Goal: Use online tool/utility: Utilize a website feature to perform a specific function

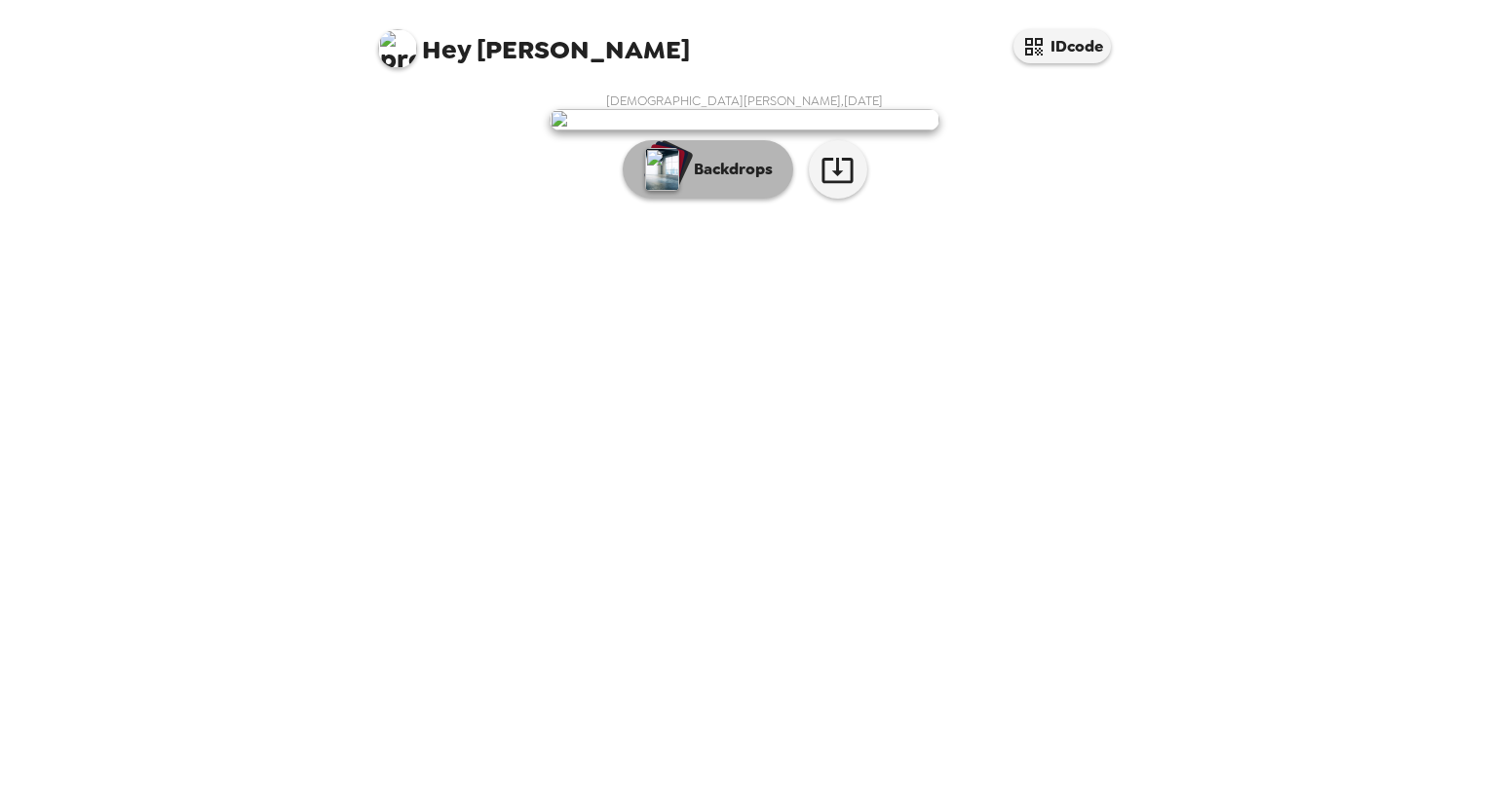
click at [741, 198] on button "Backdrops" at bounding box center [707, 169] width 171 height 58
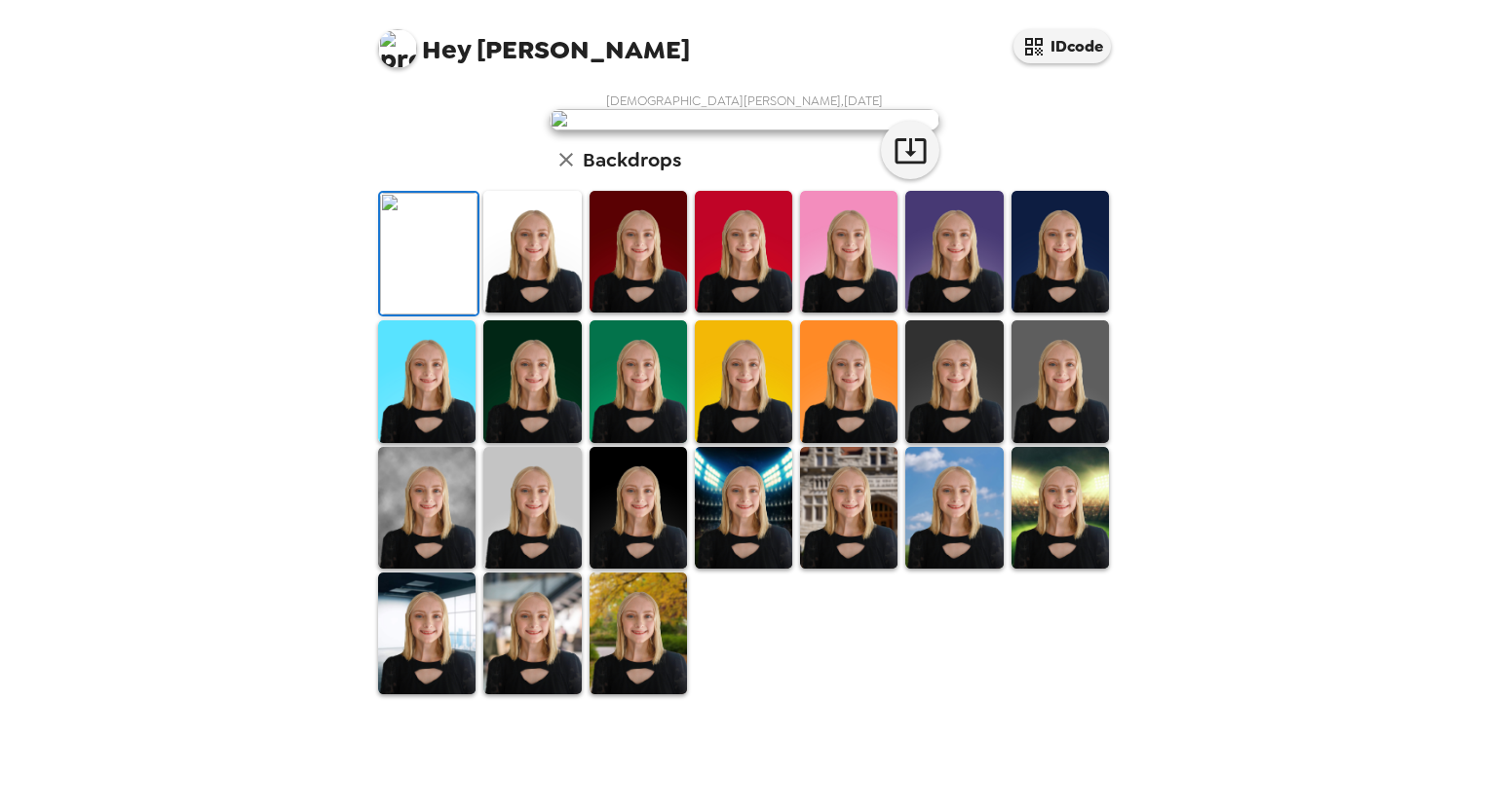
scroll to position [166, 0]
click at [964, 442] on img at bounding box center [953, 381] width 98 height 121
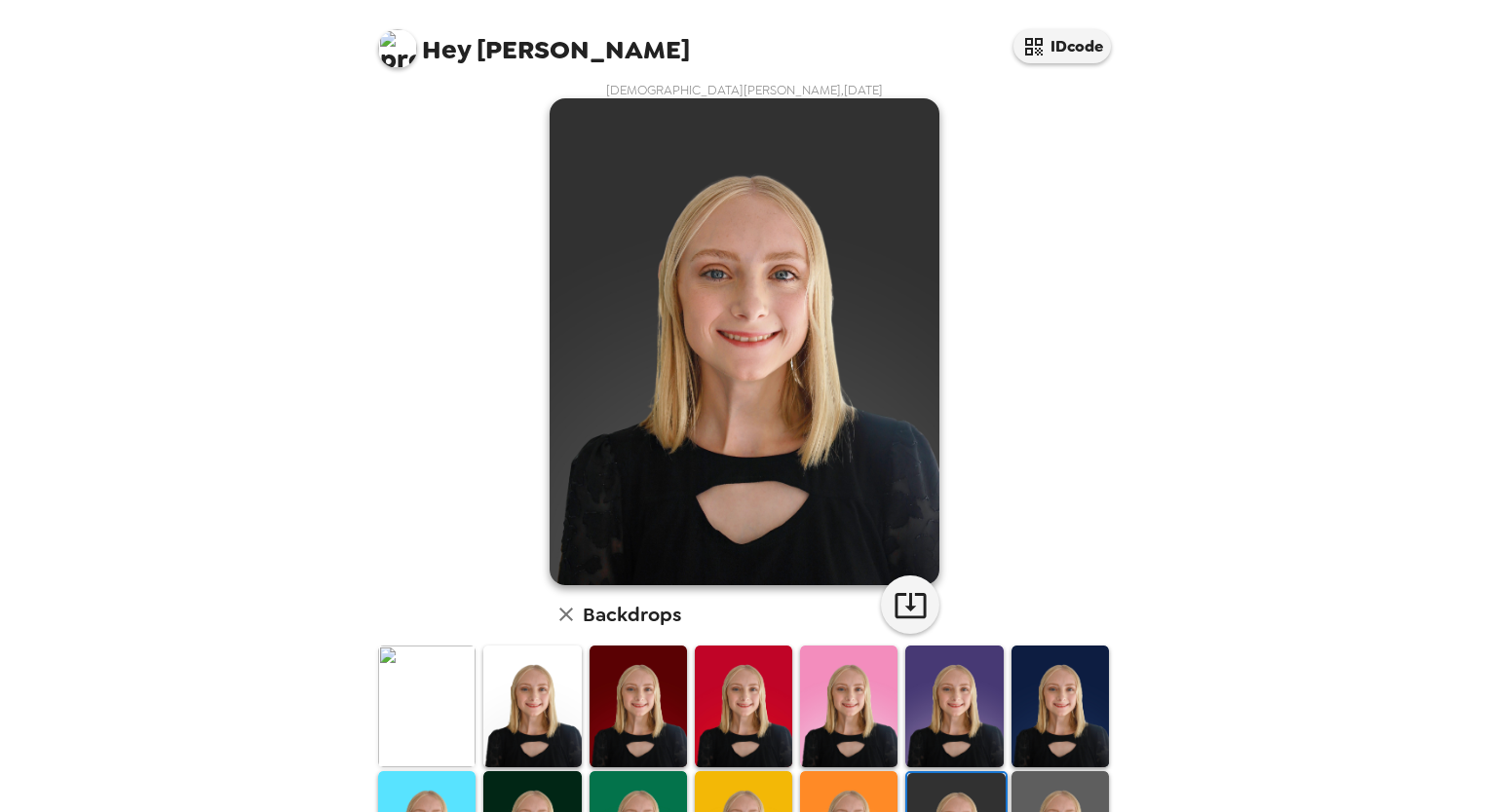
scroll to position [106, 0]
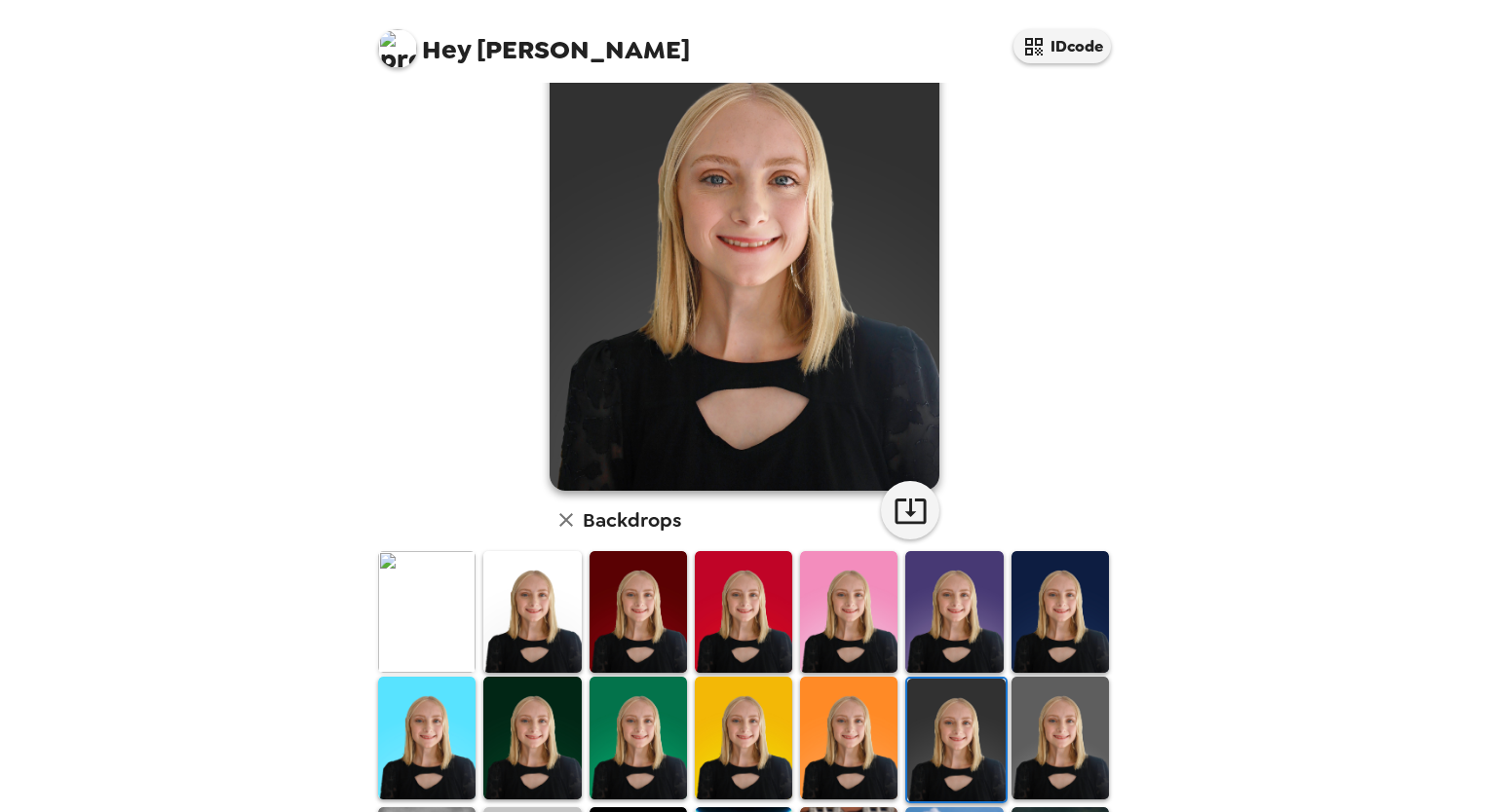
click at [1039, 736] on img at bounding box center [1060, 737] width 98 height 121
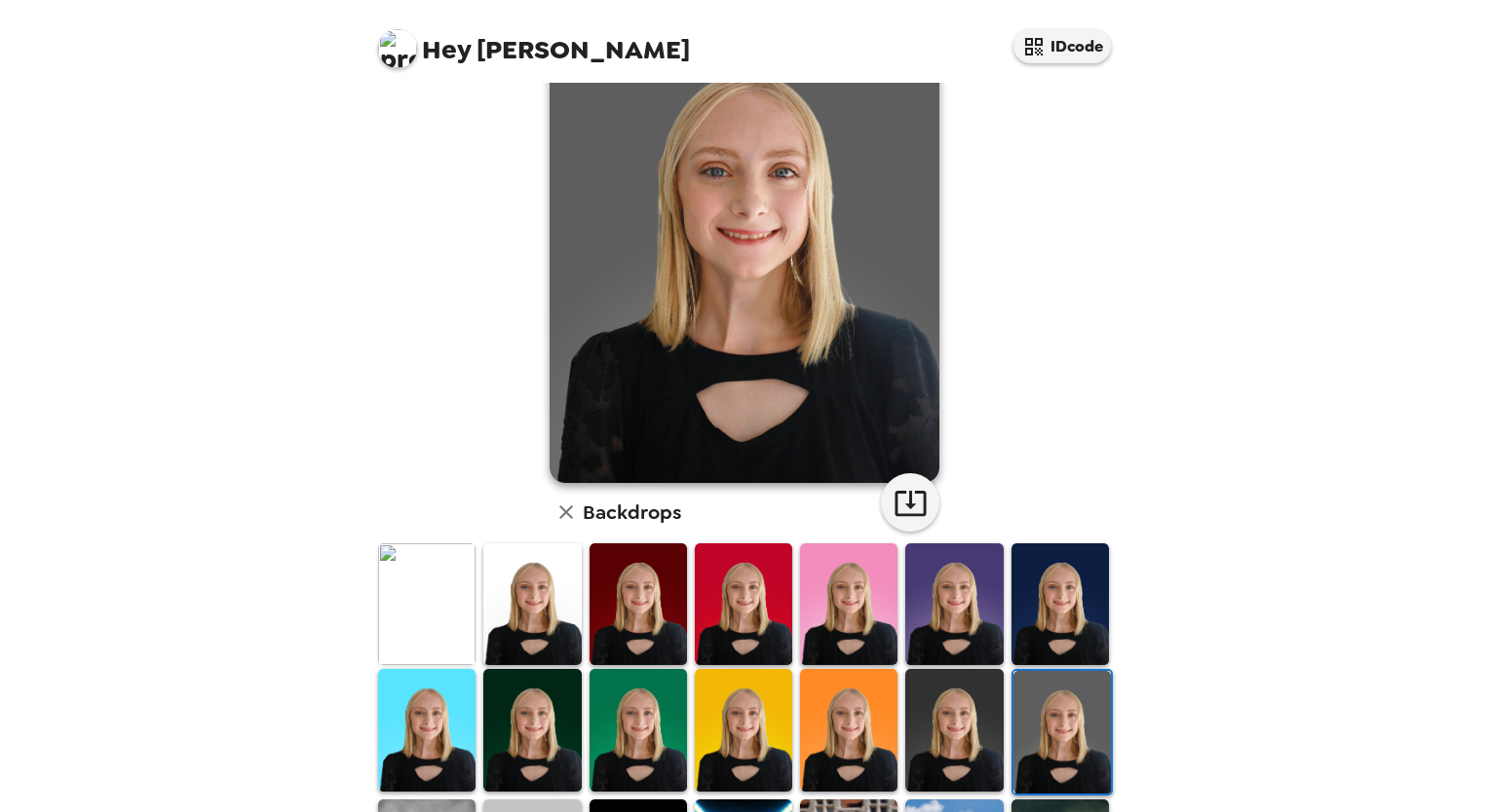
scroll to position [113, 0]
click at [604, 592] on img at bounding box center [637, 604] width 98 height 121
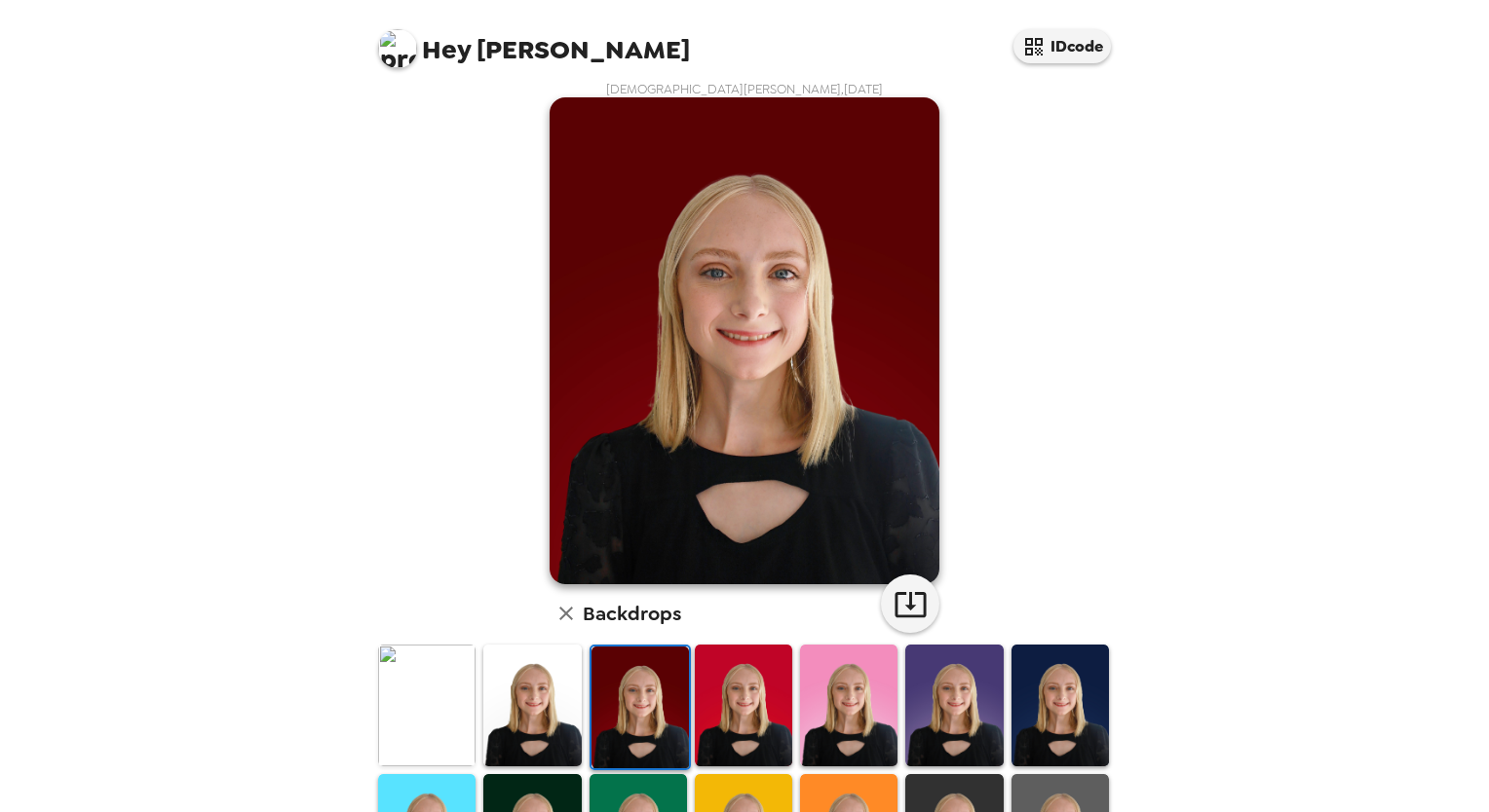
scroll to position [11, 0]
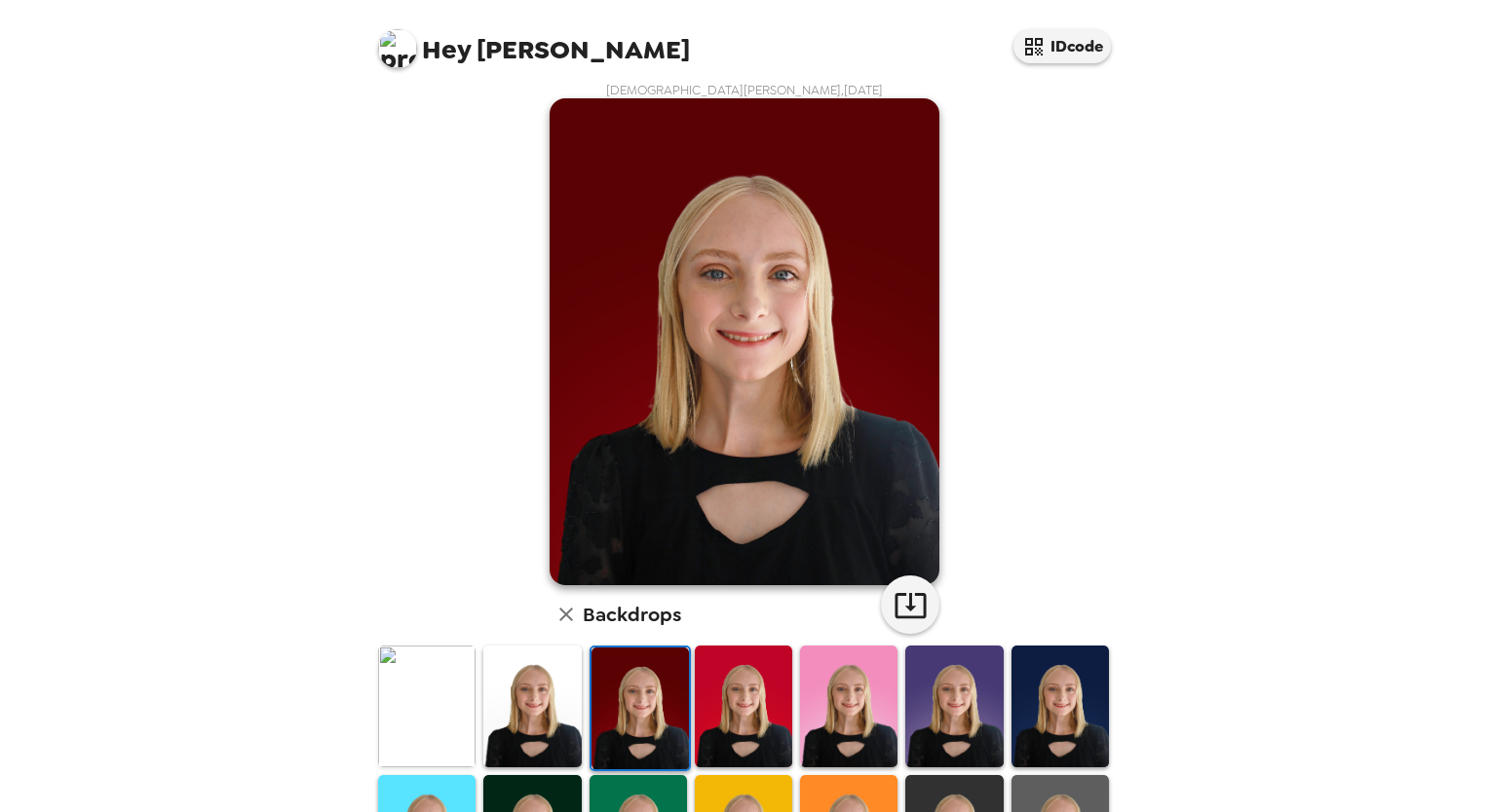
click at [721, 684] on img at bounding box center [743, 706] width 98 height 121
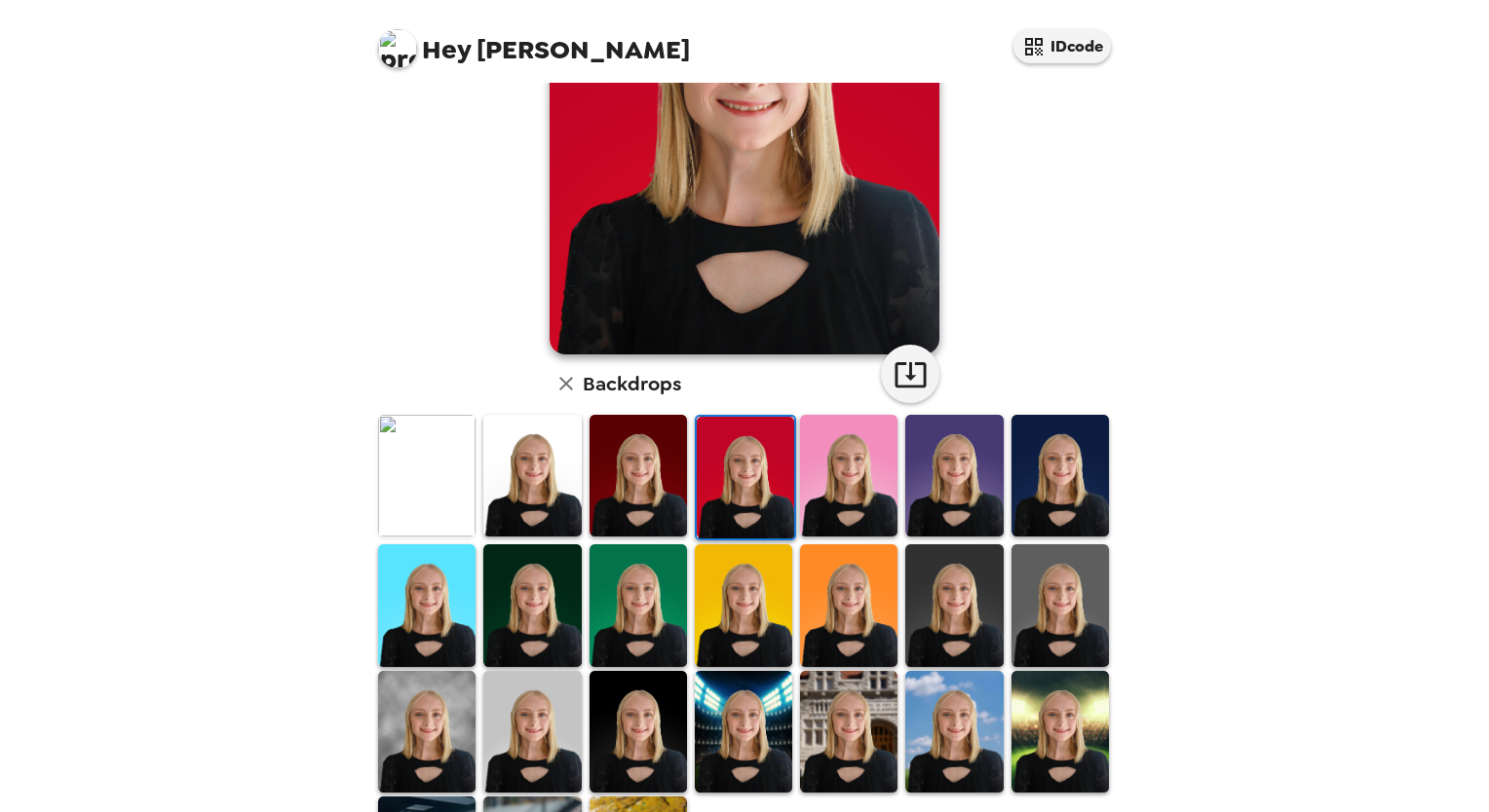
scroll to position [249, 0]
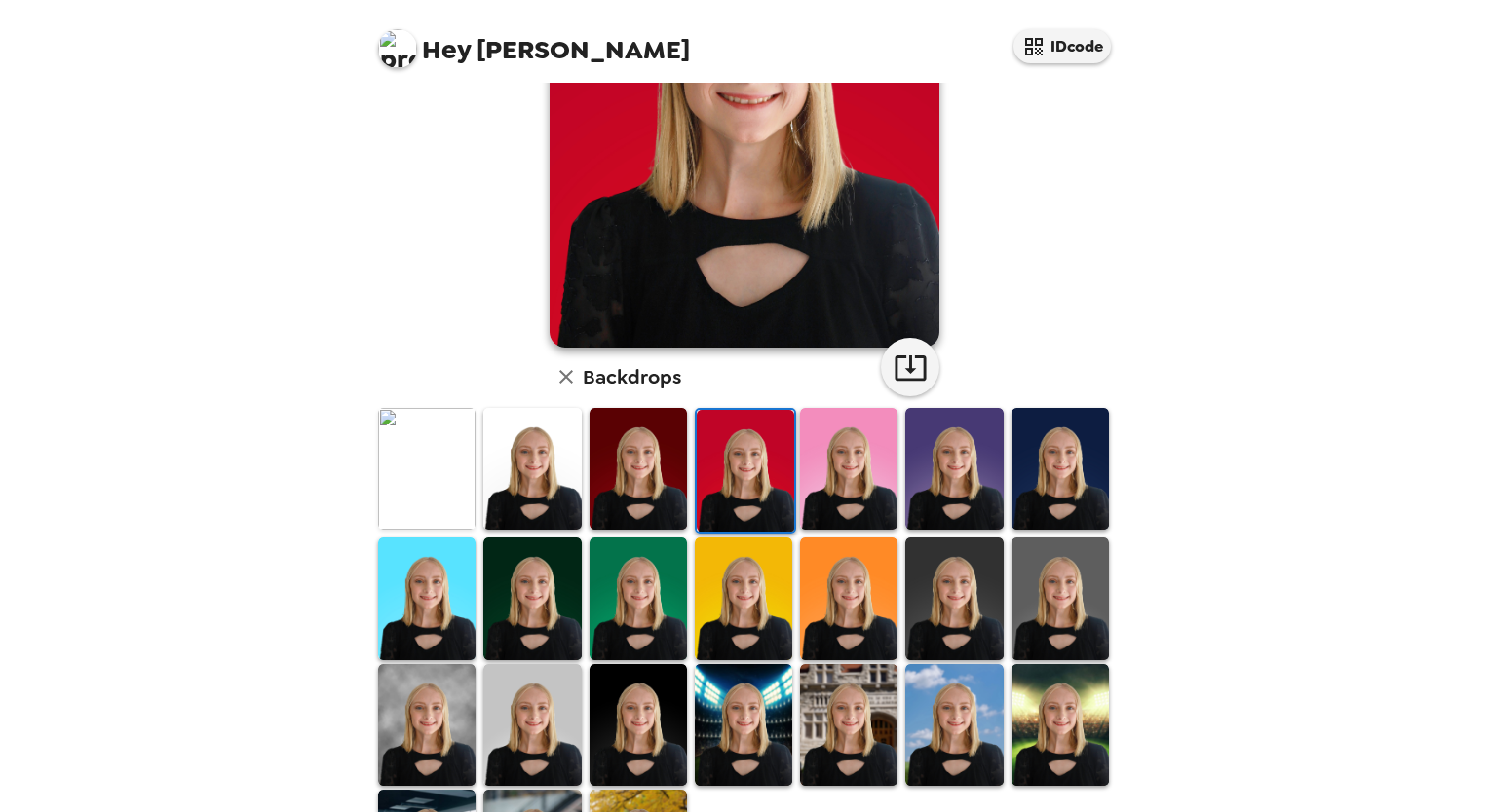
click at [760, 575] on img at bounding box center [743, 598] width 98 height 121
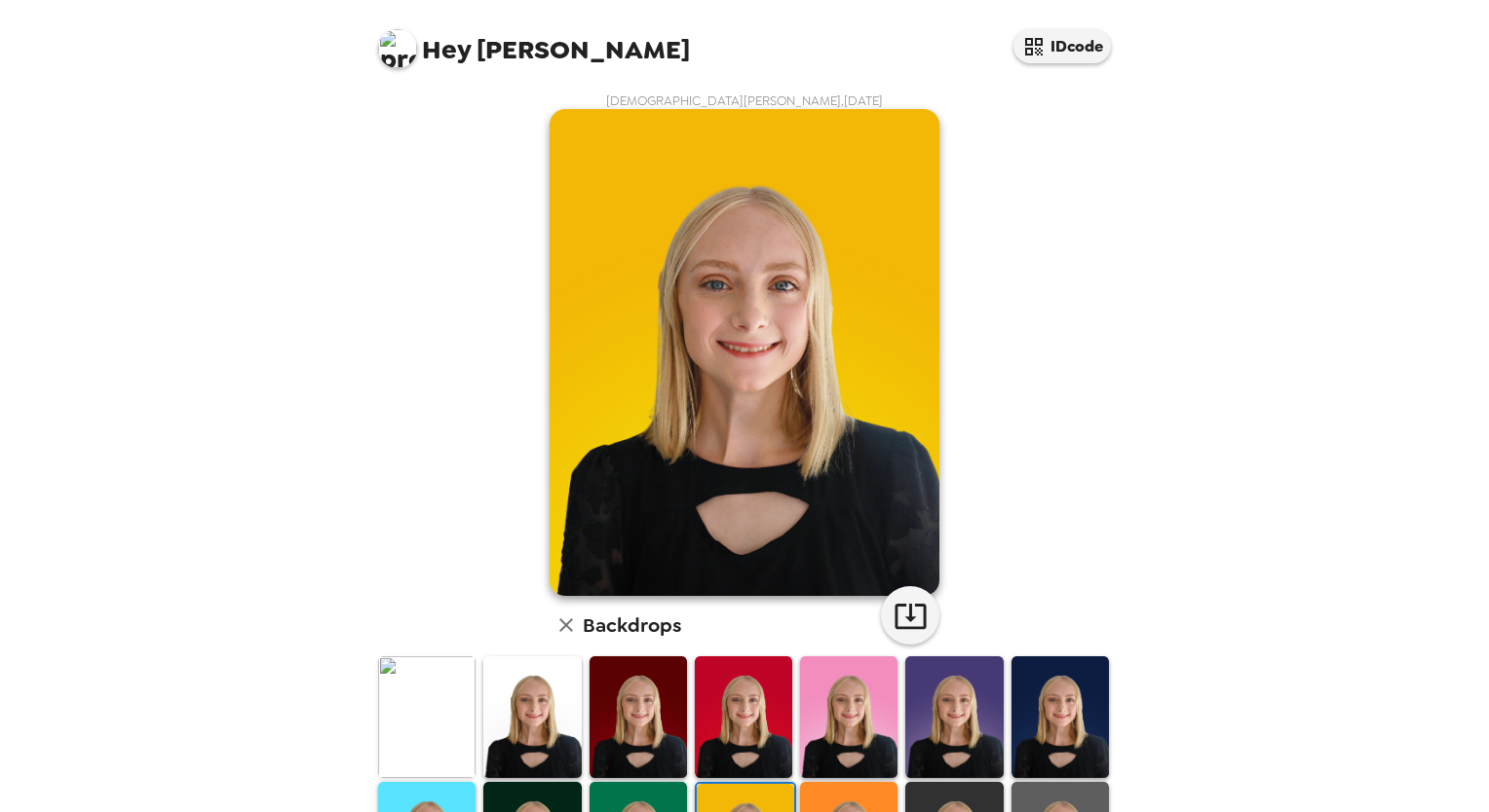
scroll to position [163, 0]
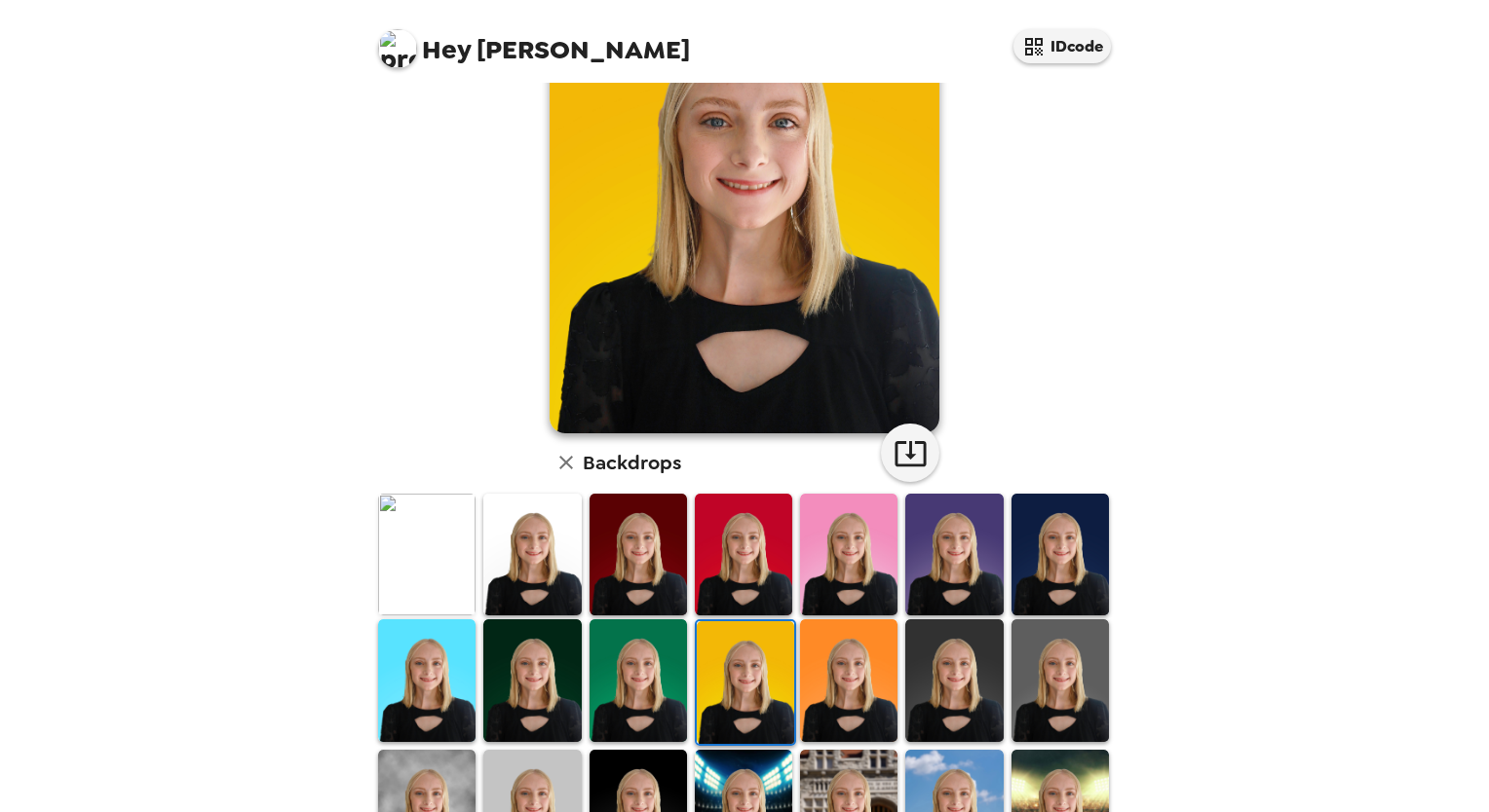
click at [838, 656] on img at bounding box center [849, 680] width 98 height 121
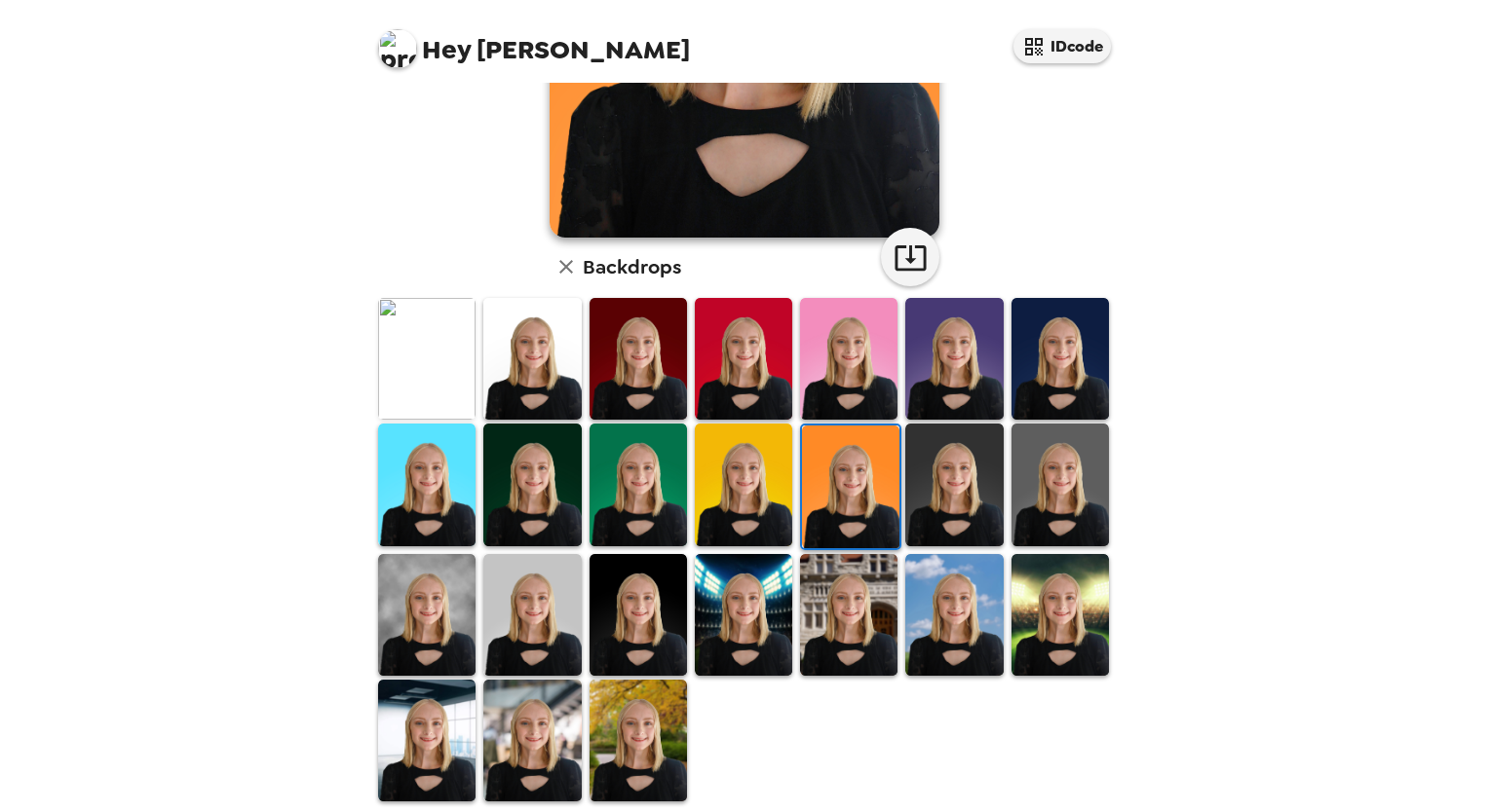
scroll to position [362, 0]
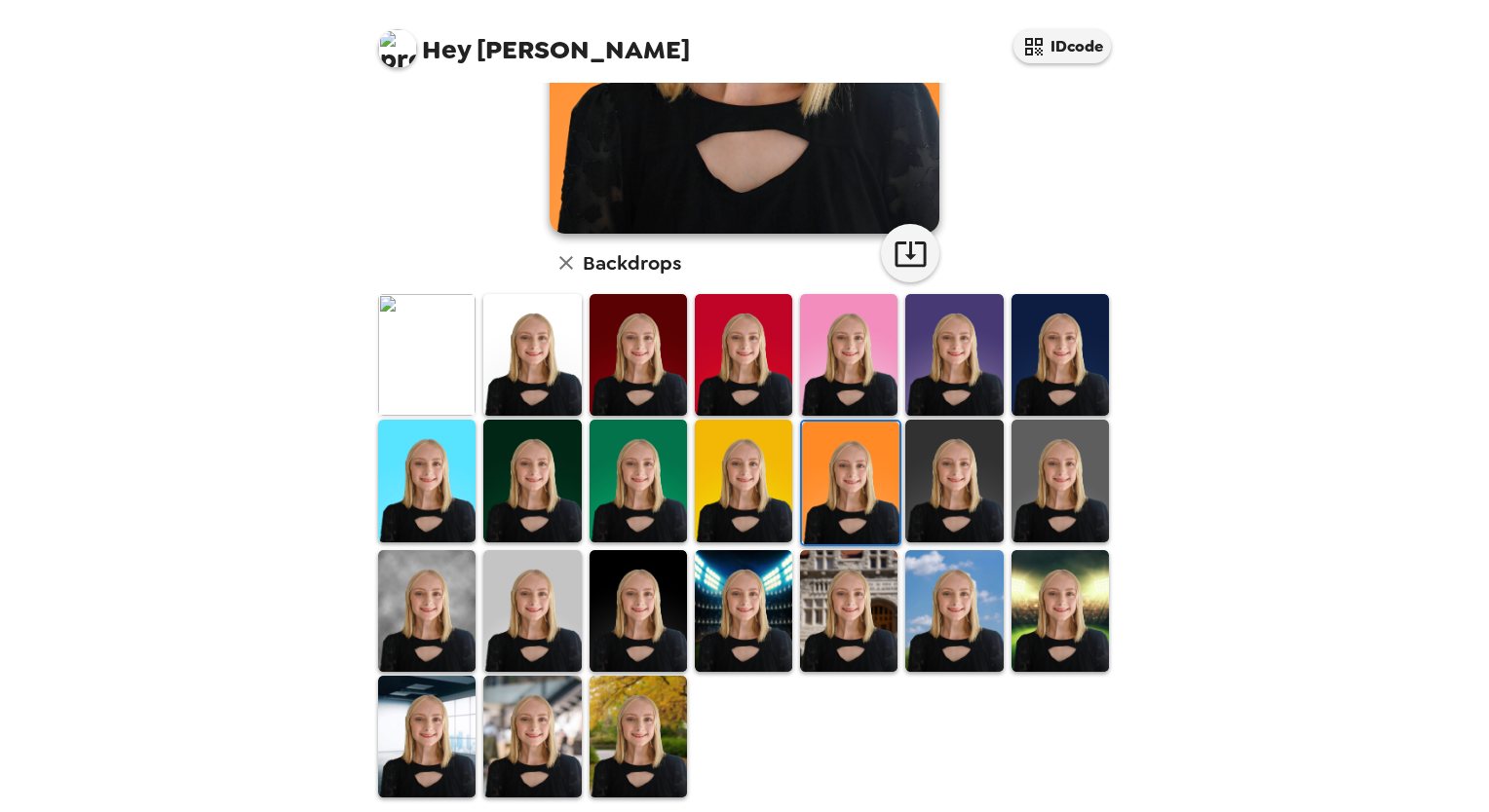
click at [624, 602] on img at bounding box center [637, 611] width 98 height 121
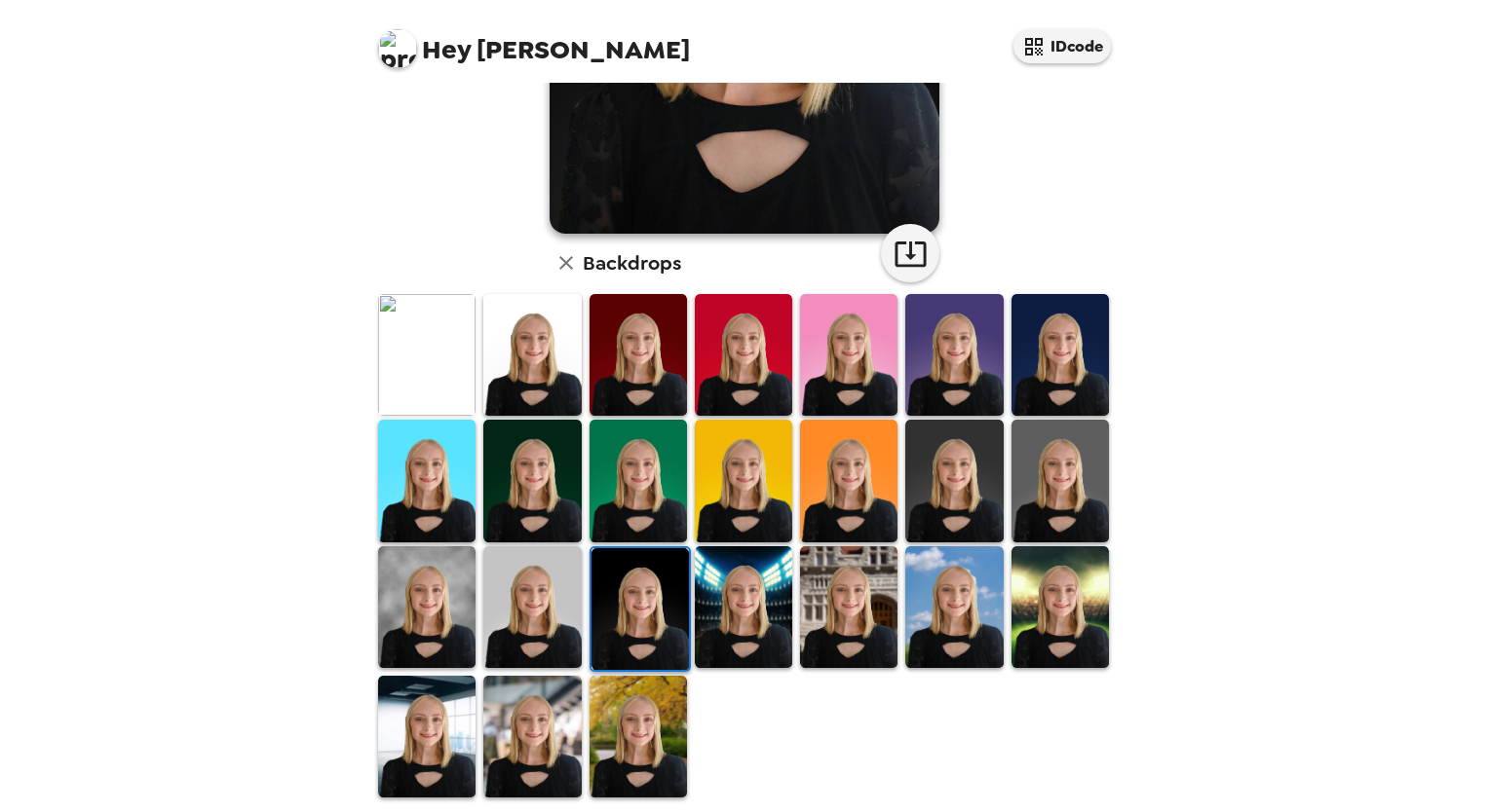
click at [429, 572] on img at bounding box center [426, 607] width 98 height 121
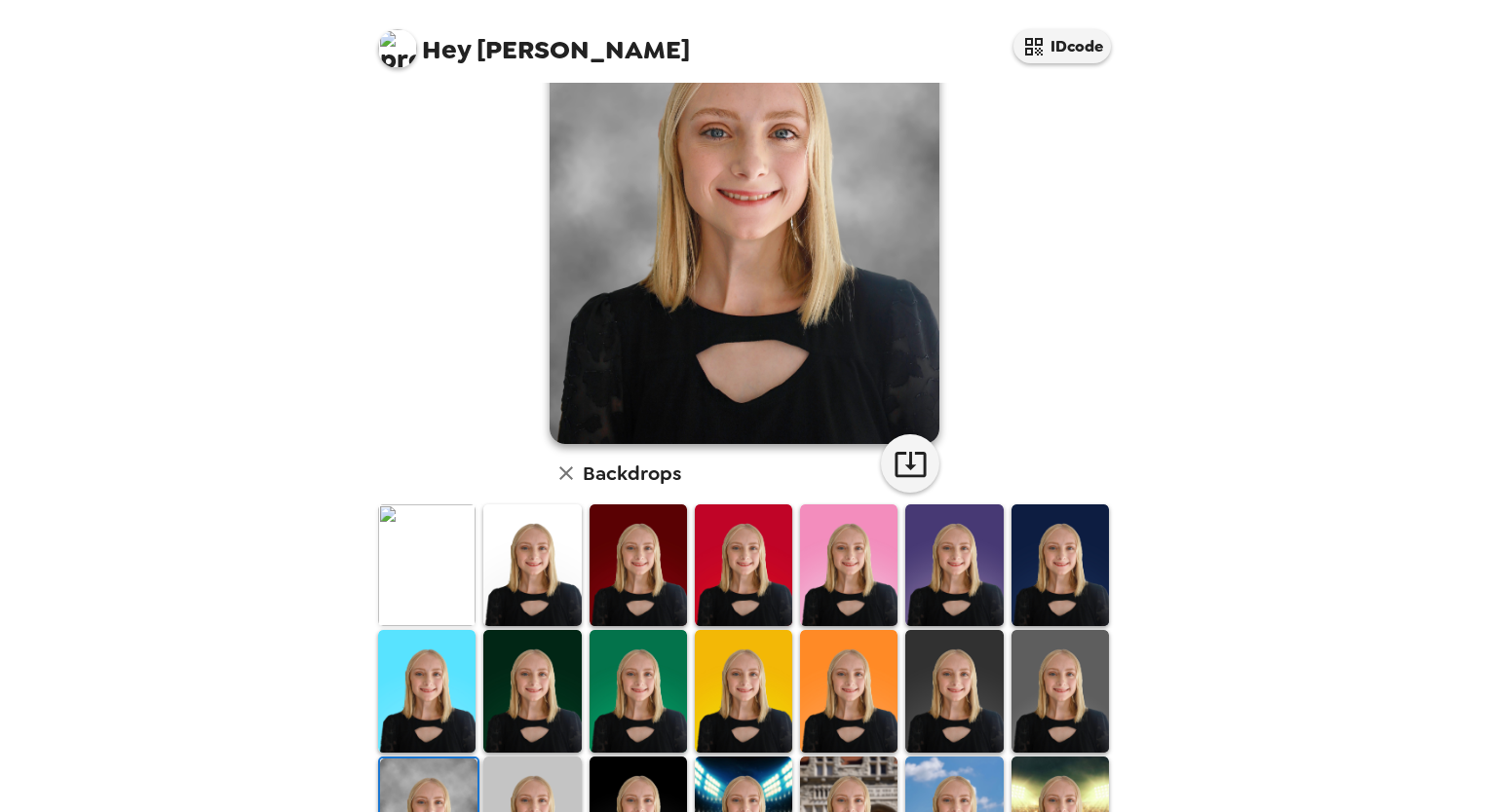
scroll to position [154, 0]
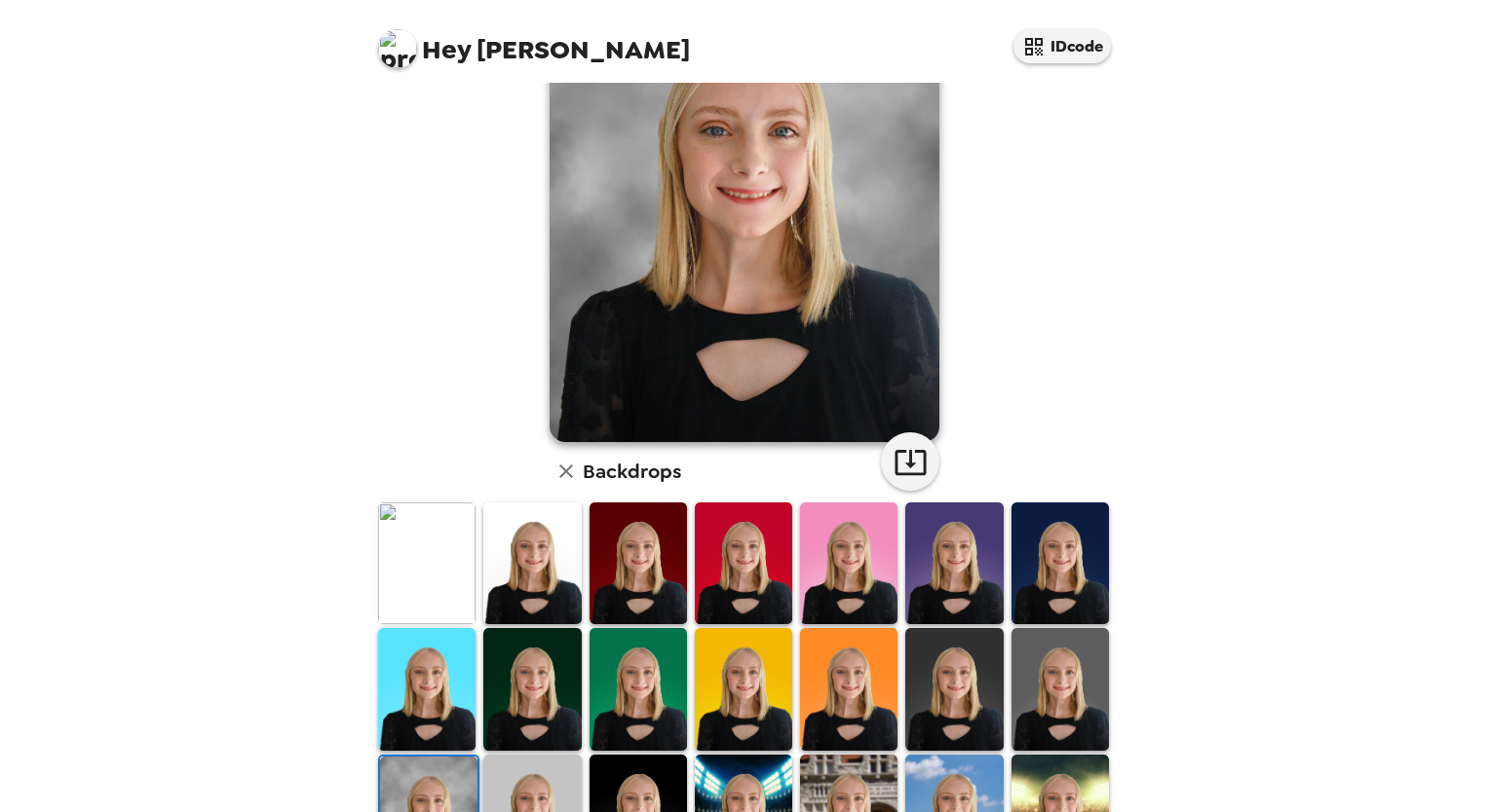
click at [938, 687] on img at bounding box center [953, 689] width 98 height 121
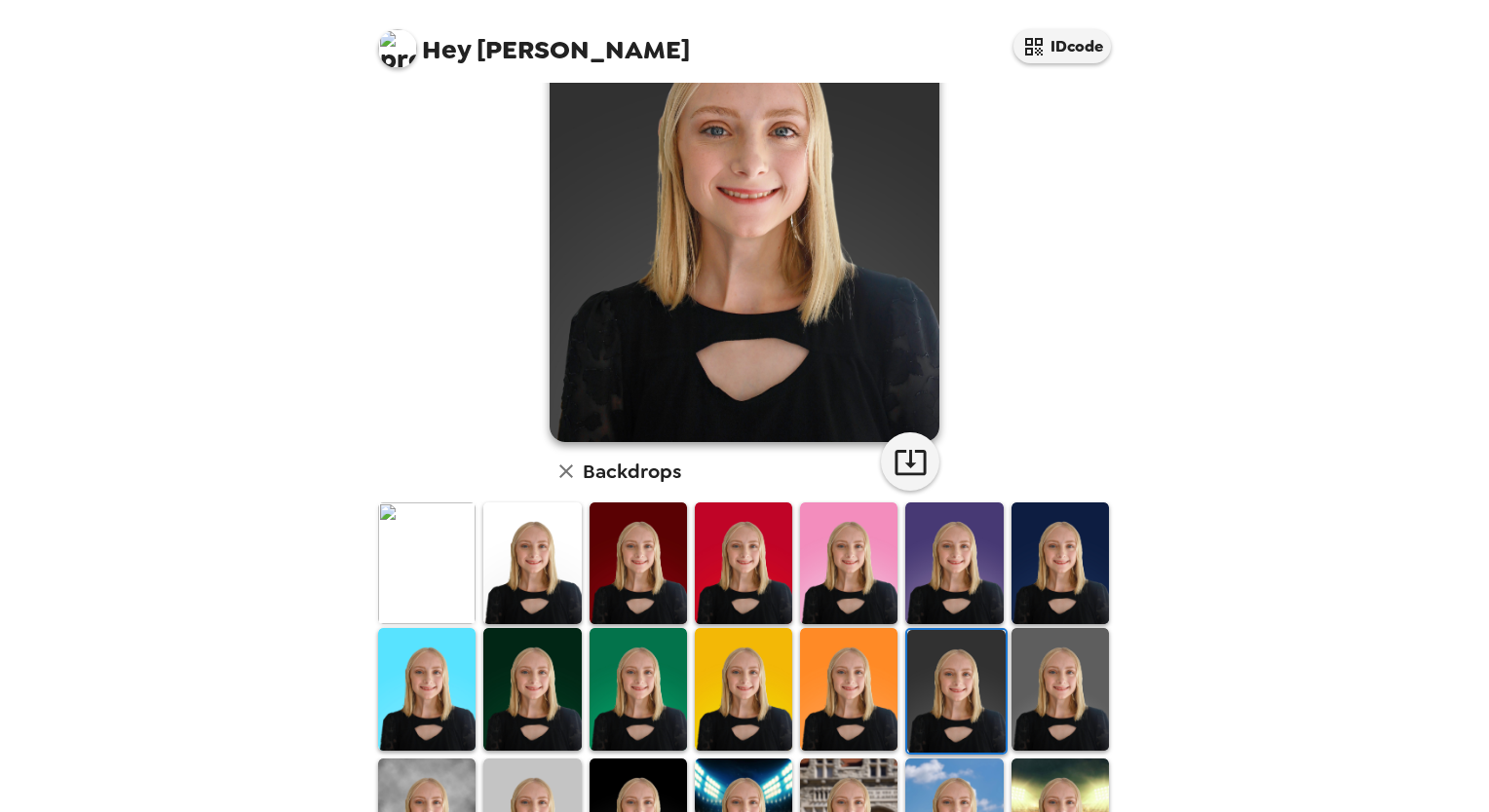
click at [1051, 676] on img at bounding box center [1060, 689] width 98 height 121
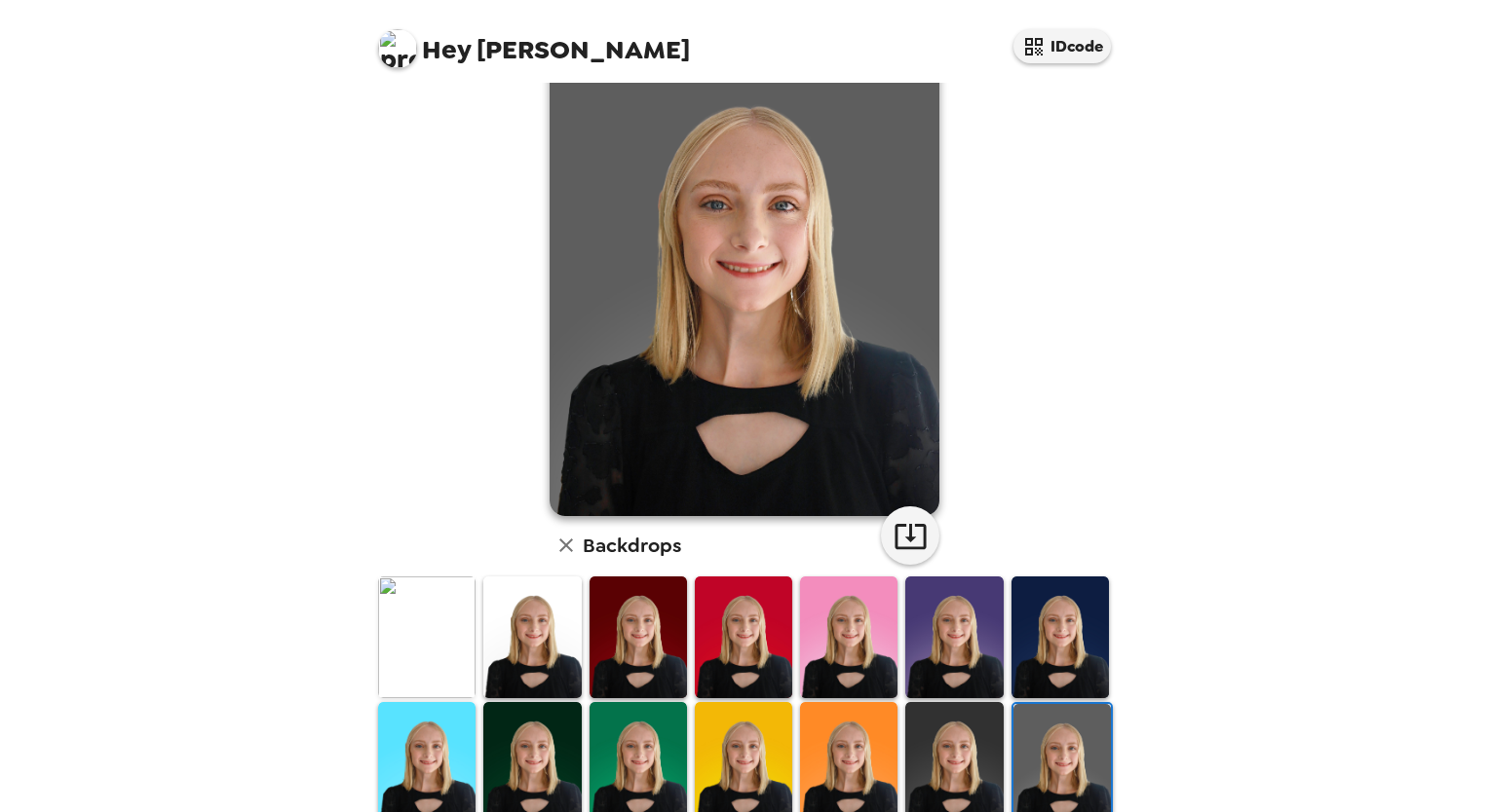
scroll to position [78, 0]
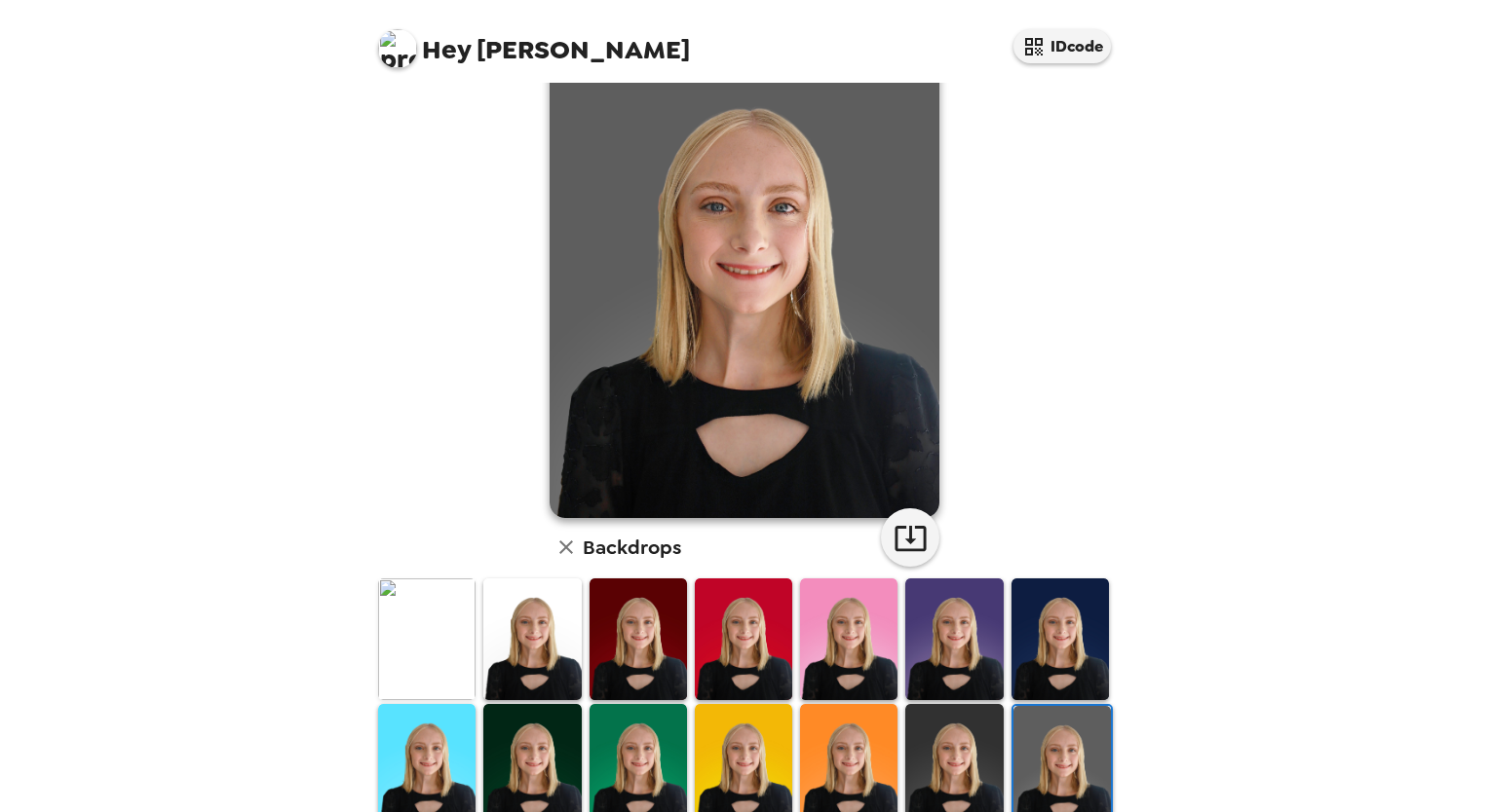
click at [929, 744] on img at bounding box center [953, 765] width 98 height 121
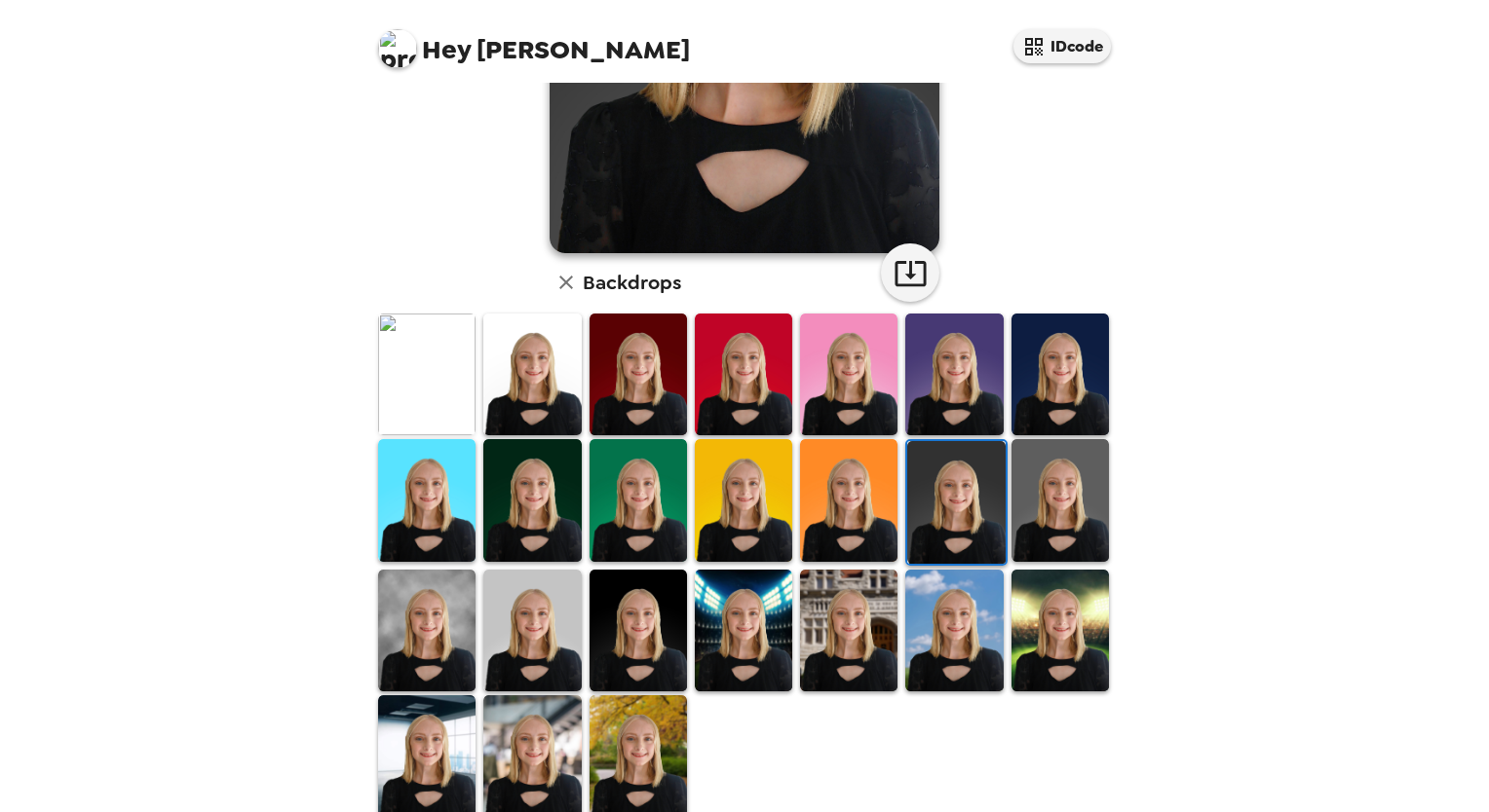
scroll to position [367, 0]
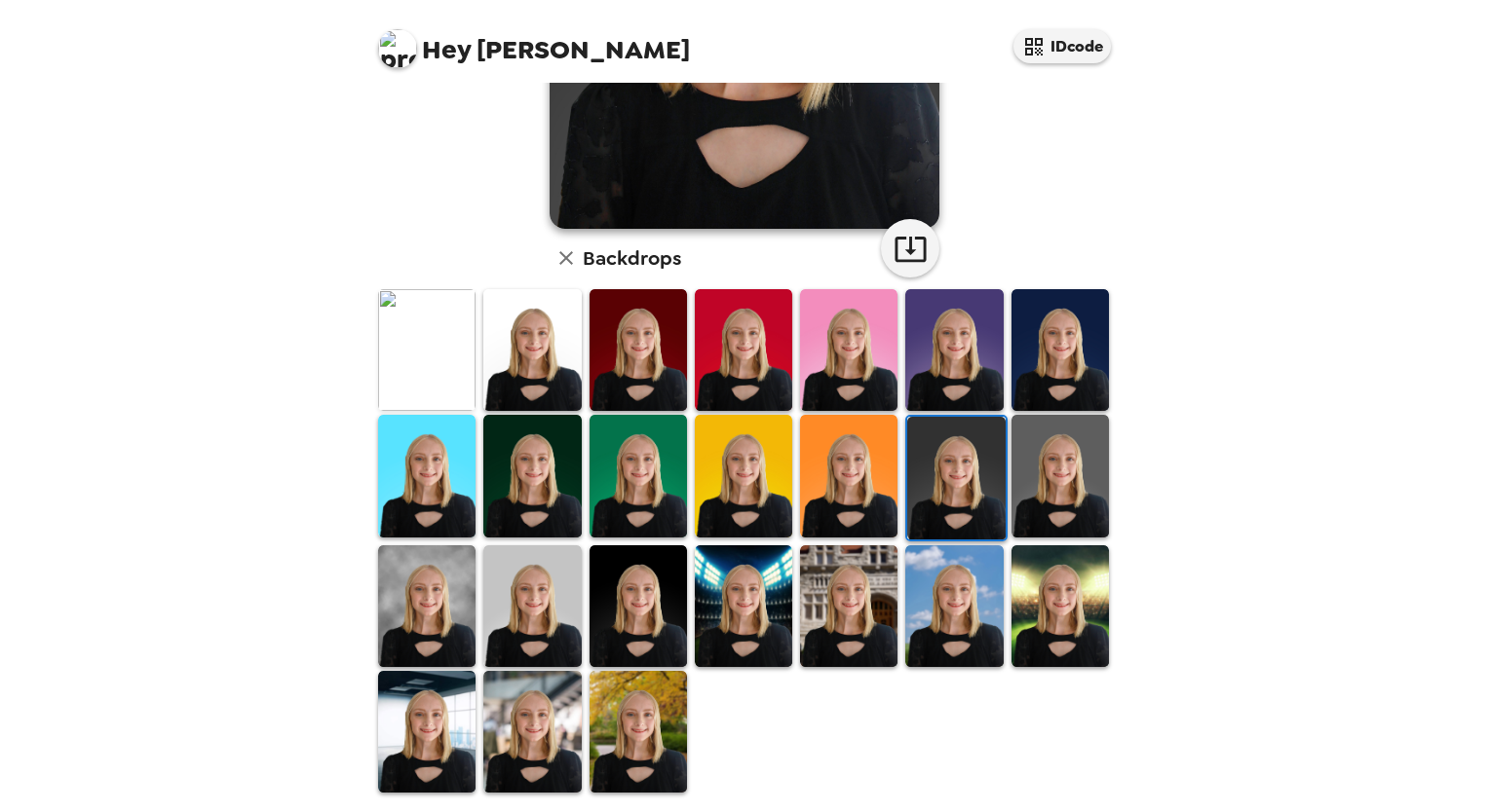
click at [911, 252] on icon "button" at bounding box center [910, 249] width 35 height 35
